Goal: Task Accomplishment & Management: Use online tool/utility

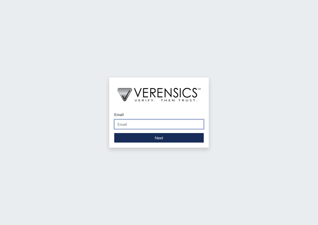
drag, startPoint x: 150, startPoint y: 122, endPoint x: 150, endPoint y: 127, distance: 4.5
click at [149, 122] on input "Email" at bounding box center [159, 124] width 90 height 10
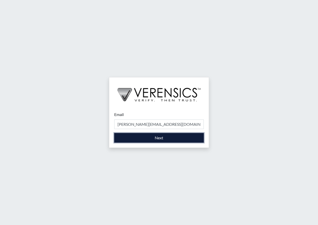
click at [149, 141] on button "Next" at bounding box center [159, 138] width 90 height 10
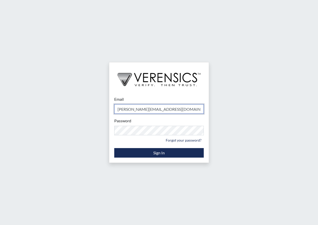
type input "[PERSON_NAME][EMAIL_ADDRESS][PERSON_NAME][DOMAIN_NAME]"
click at [149, 147] on form "Email [PERSON_NAME][EMAIL_ADDRESS][PERSON_NAME][DOMAIN_NAME] Please provide you…" at bounding box center [159, 126] width 90 height 61
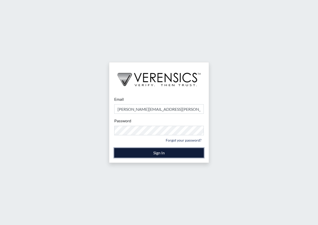
click at [149, 149] on button "Sign In" at bounding box center [159, 153] width 90 height 10
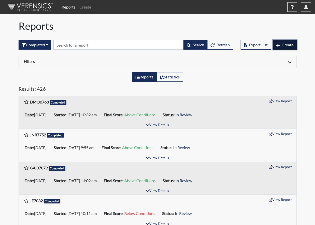
click at [283, 43] on span "Create" at bounding box center [287, 44] width 12 height 5
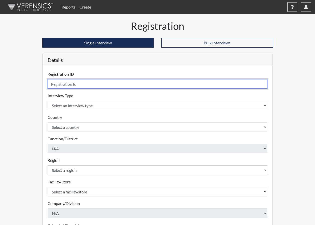
click at [101, 86] on input "text" at bounding box center [158, 84] width 220 height 10
type input "RLH1850"
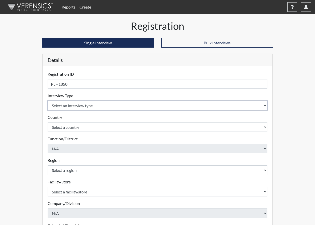
click at [110, 104] on select "Select an interview type Corrections Pre-Employment" at bounding box center [158, 106] width 220 height 10
select select "ff733e93-e1bf-11ea-9c9f-0eff0cf7eb8f"
click at [48, 101] on select "Select an interview type Corrections Pre-Employment" at bounding box center [158, 106] width 220 height 10
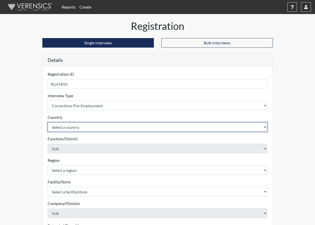
drag, startPoint x: 106, startPoint y: 125, endPoint x: 106, endPoint y: 131, distance: 6.8
click at [106, 125] on select "Select a country [GEOGRAPHIC_DATA] [GEOGRAPHIC_DATA]" at bounding box center [158, 127] width 220 height 10
select select "united-states-of-[GEOGRAPHIC_DATA]"
click at [48, 122] on select "Select a country [GEOGRAPHIC_DATA] [GEOGRAPHIC_DATA]" at bounding box center [158, 127] width 220 height 10
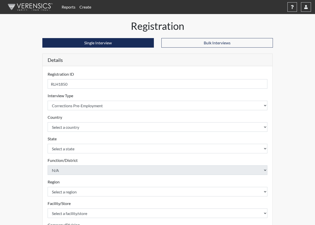
click at [28, 137] on div "Registration Single Interview Bulk Interviews Details Registration ID RLH1850 P…" at bounding box center [157, 161] width 285 height 283
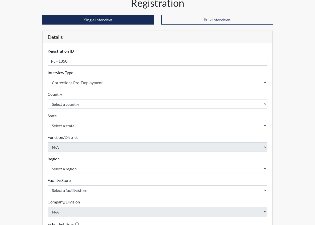
scroll to position [50, 0]
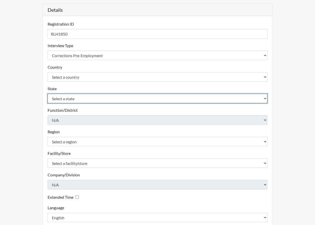
drag, startPoint x: 88, startPoint y: 97, endPoint x: 89, endPoint y: 104, distance: 6.9
click at [88, 99] on select "Select a state [US_STATE] [US_STATE] [US_STATE] [US_STATE] [US_STATE] [US_STATE…" at bounding box center [158, 99] width 220 height 10
select select "GA"
click at [48, 94] on select "Select a state [US_STATE] [US_STATE] [US_STATE] [US_STATE] [US_STATE] [US_STATE…" at bounding box center [158, 99] width 220 height 10
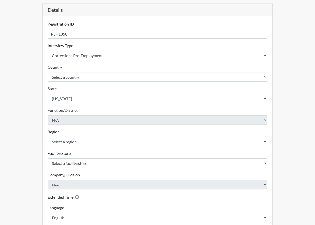
click at [37, 131] on div "Registration Single Interview Bulk Interviews Details Registration ID RLH1850 P…" at bounding box center [157, 111] width 285 height 283
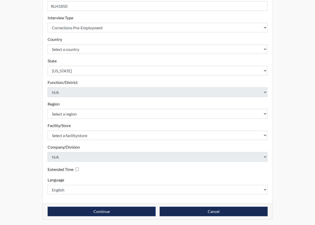
scroll to position [78, 0]
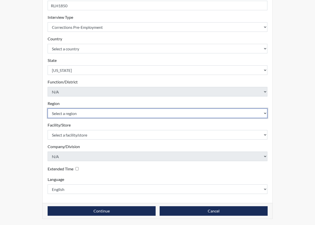
click at [62, 112] on select "Select a region [GEOGRAPHIC_DATA]" at bounding box center [158, 113] width 220 height 10
click at [69, 113] on select "Select a region [GEOGRAPHIC_DATA]" at bounding box center [158, 113] width 220 height 10
select select "8bdab1f8-09d2-48bf-ae6d-f2dae3084107"
click at [48, 108] on select "Select a region [GEOGRAPHIC_DATA]" at bounding box center [158, 113] width 220 height 10
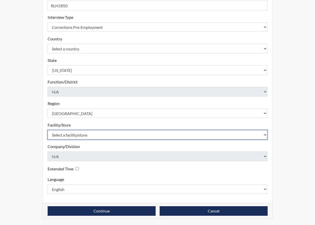
click at [71, 136] on select "Select a facility/store [PERSON_NAME]" at bounding box center [158, 135] width 220 height 10
select select "bcfceb28-1b88-452b-bb93-1e952c28694e"
click at [48, 130] on select "Select a facility/store [PERSON_NAME]" at bounding box center [158, 135] width 220 height 10
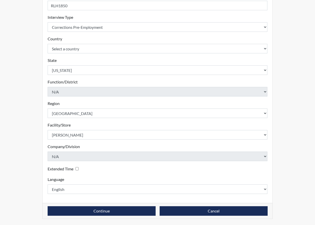
click at [92, 215] on div "Continue Cancel" at bounding box center [158, 211] width 230 height 16
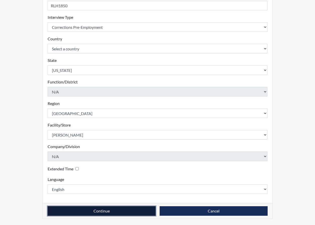
click at [94, 213] on button "Continue" at bounding box center [102, 211] width 108 height 10
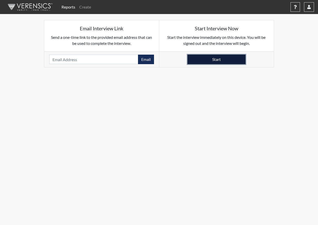
click at [217, 62] on button "Start" at bounding box center [217, 60] width 58 height 10
